Goal: Check status: Check status

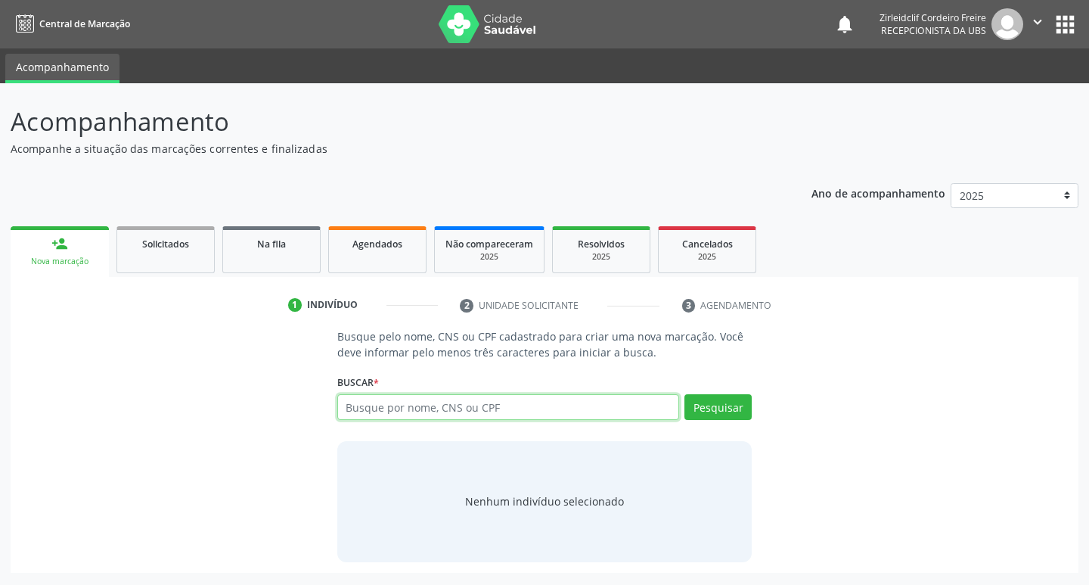
click at [488, 410] on input "text" at bounding box center [508, 407] width 343 height 26
click at [368, 253] on link "Agendados" at bounding box center [377, 249] width 98 height 47
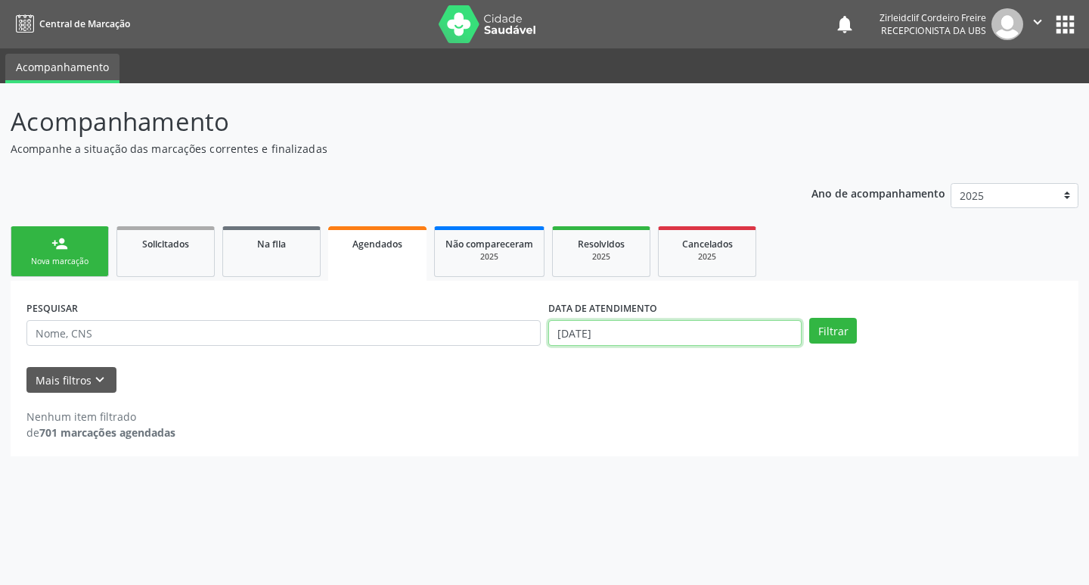
click at [647, 330] on input "[DATE]" at bounding box center [674, 333] width 253 height 26
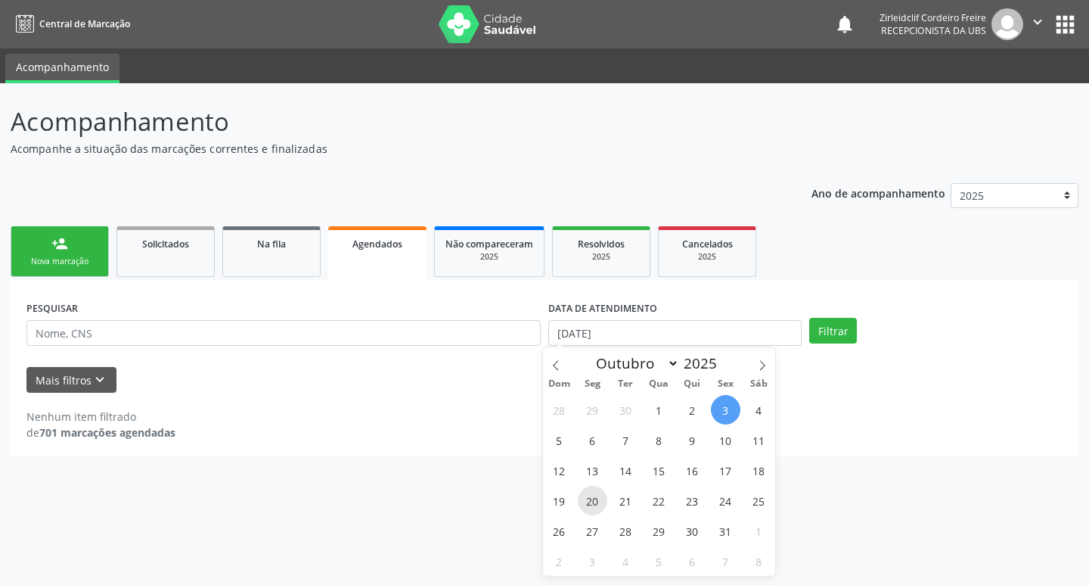
click at [589, 505] on span "20" at bounding box center [593, 501] width 30 height 30
type input "[DATE]"
click at [589, 505] on span "20" at bounding box center [593, 501] width 30 height 30
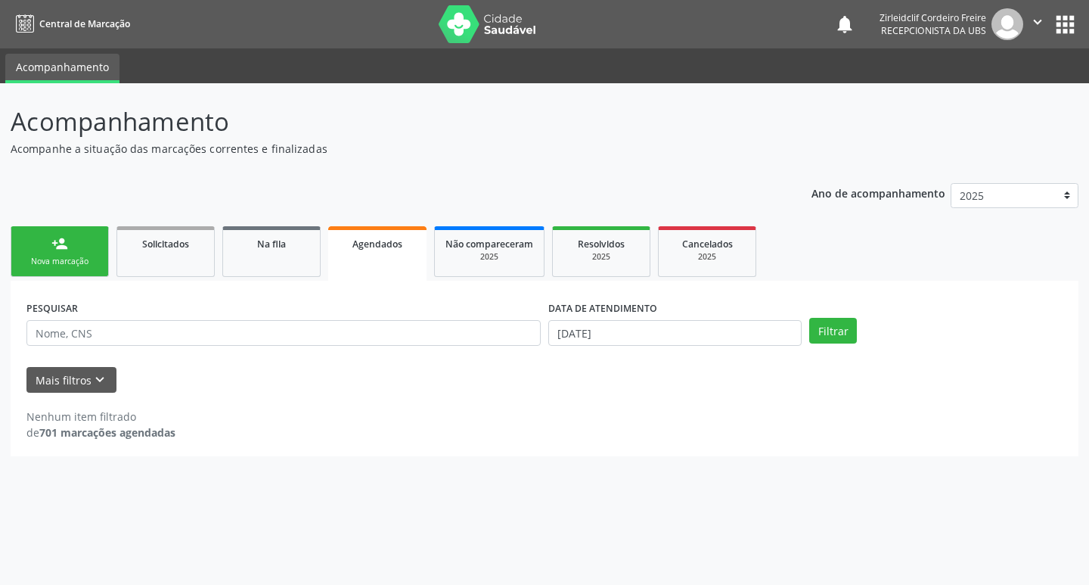
click at [589, 505] on div "Acompanhamento Acompanhe a situação das marcações correntes e finalizadas Relat…" at bounding box center [544, 334] width 1089 height 502
click at [834, 336] on button "Filtrar" at bounding box center [833, 331] width 48 height 26
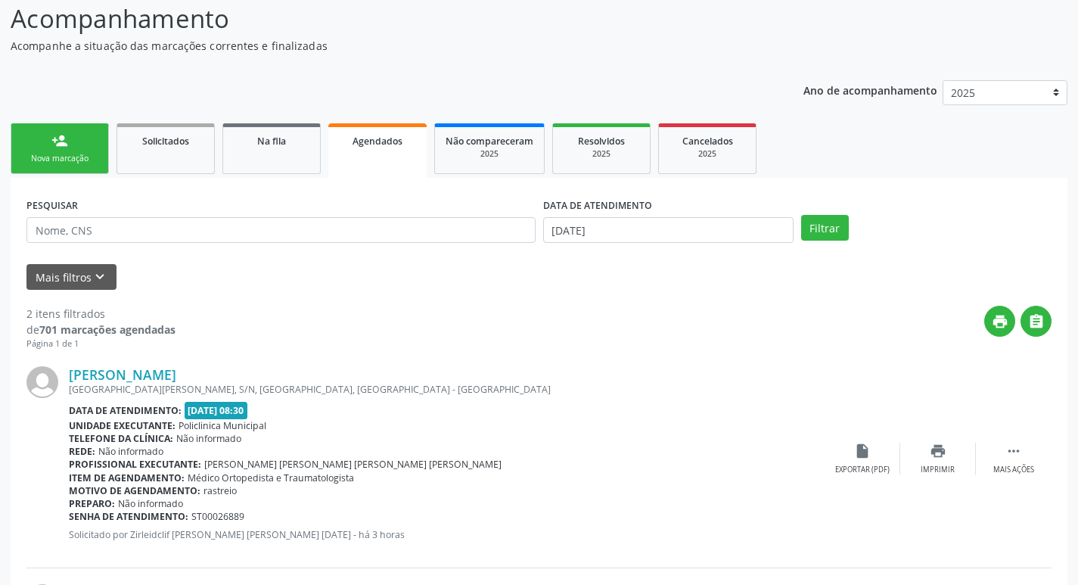
scroll to position [227, 0]
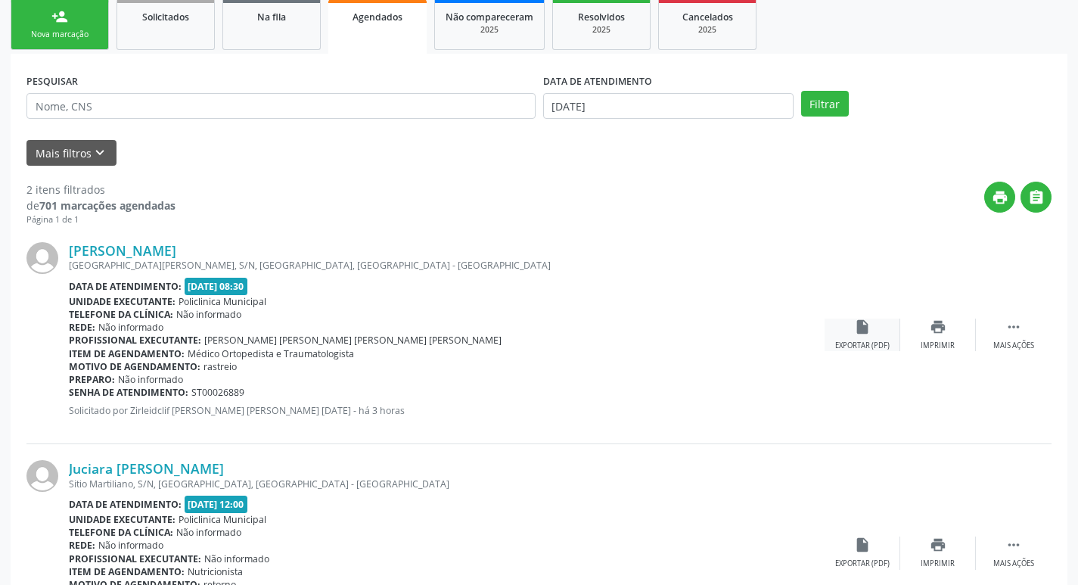
click at [863, 336] on div "insert_drive_file Exportar (PDF)" at bounding box center [863, 334] width 76 height 33
click at [935, 342] on div "Imprimir" at bounding box center [938, 345] width 34 height 11
